Goal: Navigation & Orientation: Find specific page/section

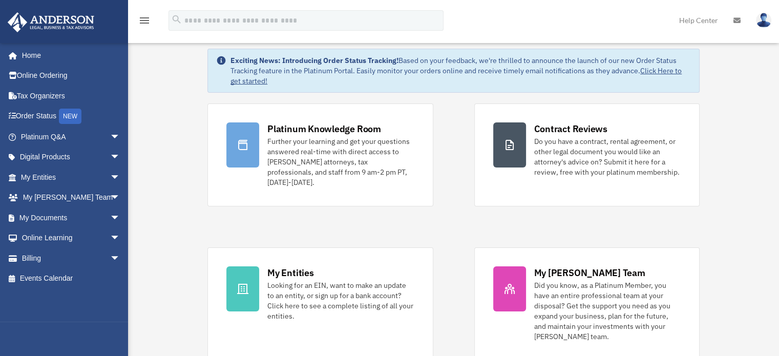
scroll to position [41, 0]
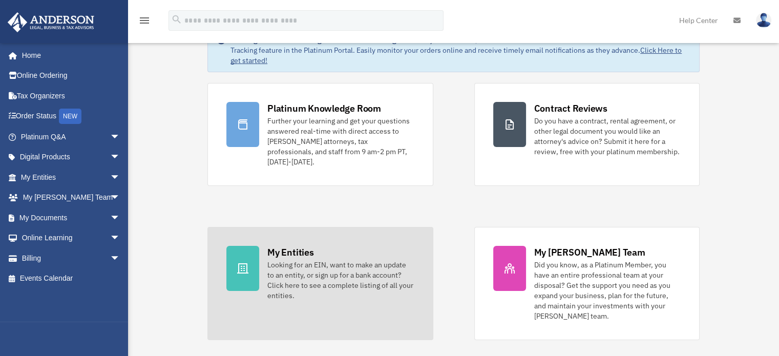
click at [254, 261] on div at bounding box center [242, 268] width 33 height 45
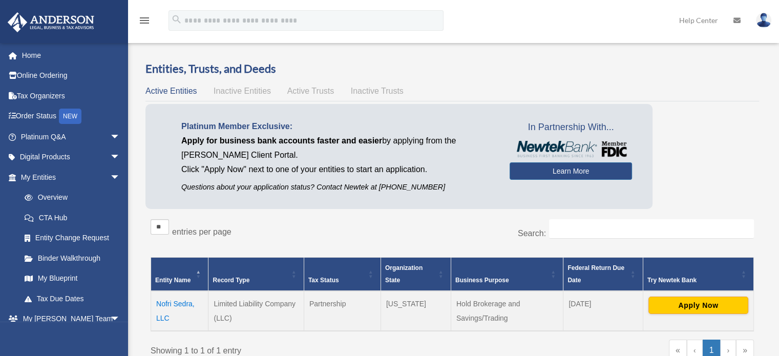
click at [254, 94] on span "Inactive Entities" at bounding box center [241, 91] width 57 height 9
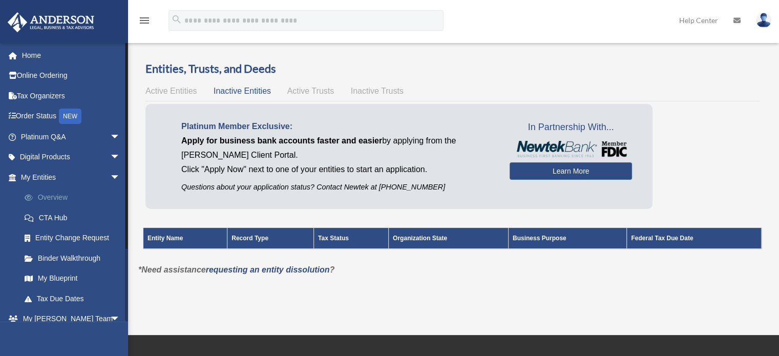
click at [66, 195] on link "Overview" at bounding box center [74, 197] width 121 height 20
click at [59, 212] on link "CTA Hub" at bounding box center [74, 217] width 121 height 20
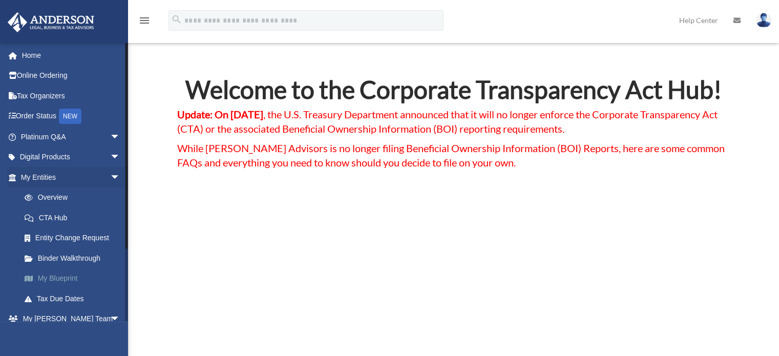
click at [44, 276] on link "My Blueprint" at bounding box center [74, 278] width 121 height 20
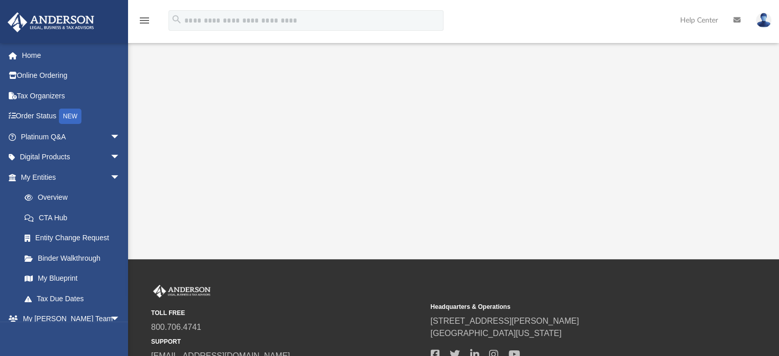
scroll to position [260, 0]
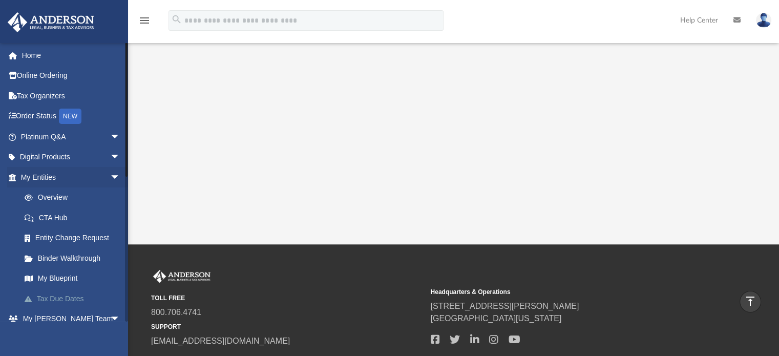
click at [54, 296] on link "Tax Due Dates" at bounding box center [74, 298] width 121 height 20
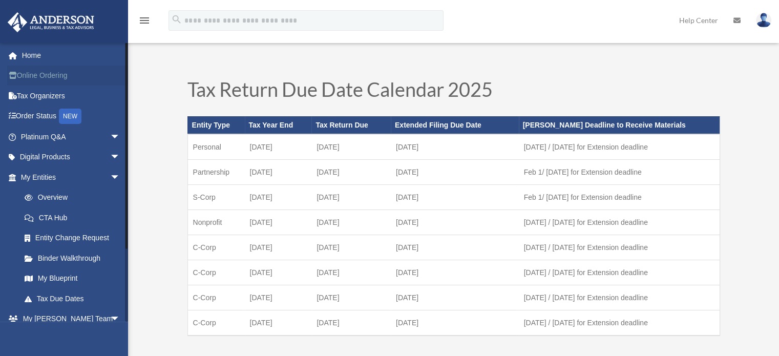
click at [49, 78] on link "Online Ordering" at bounding box center [71, 76] width 129 height 20
